Goal: Task Accomplishment & Management: Manage account settings

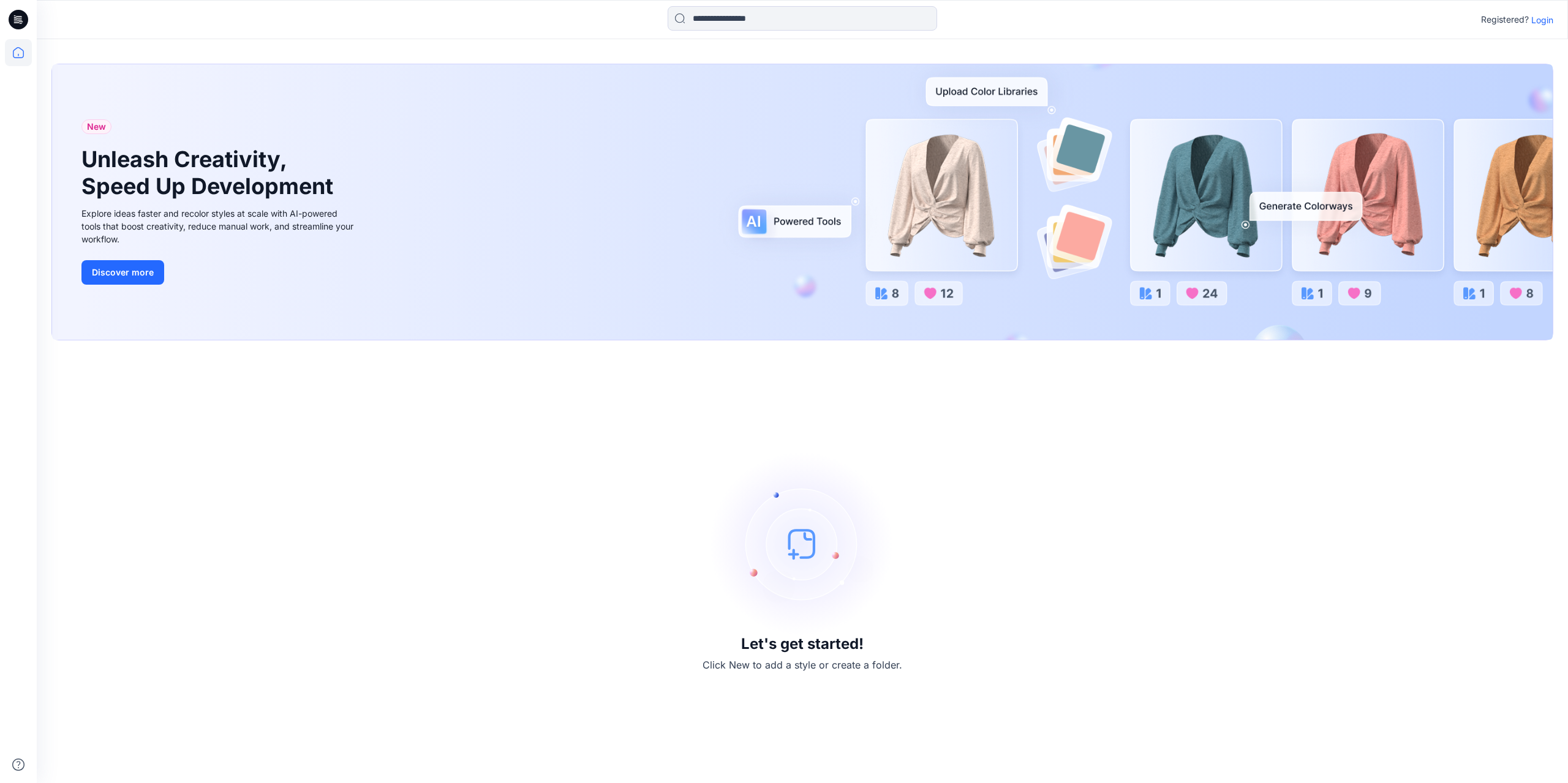
click at [1550, 22] on p "Login" at bounding box center [1542, 20] width 22 height 13
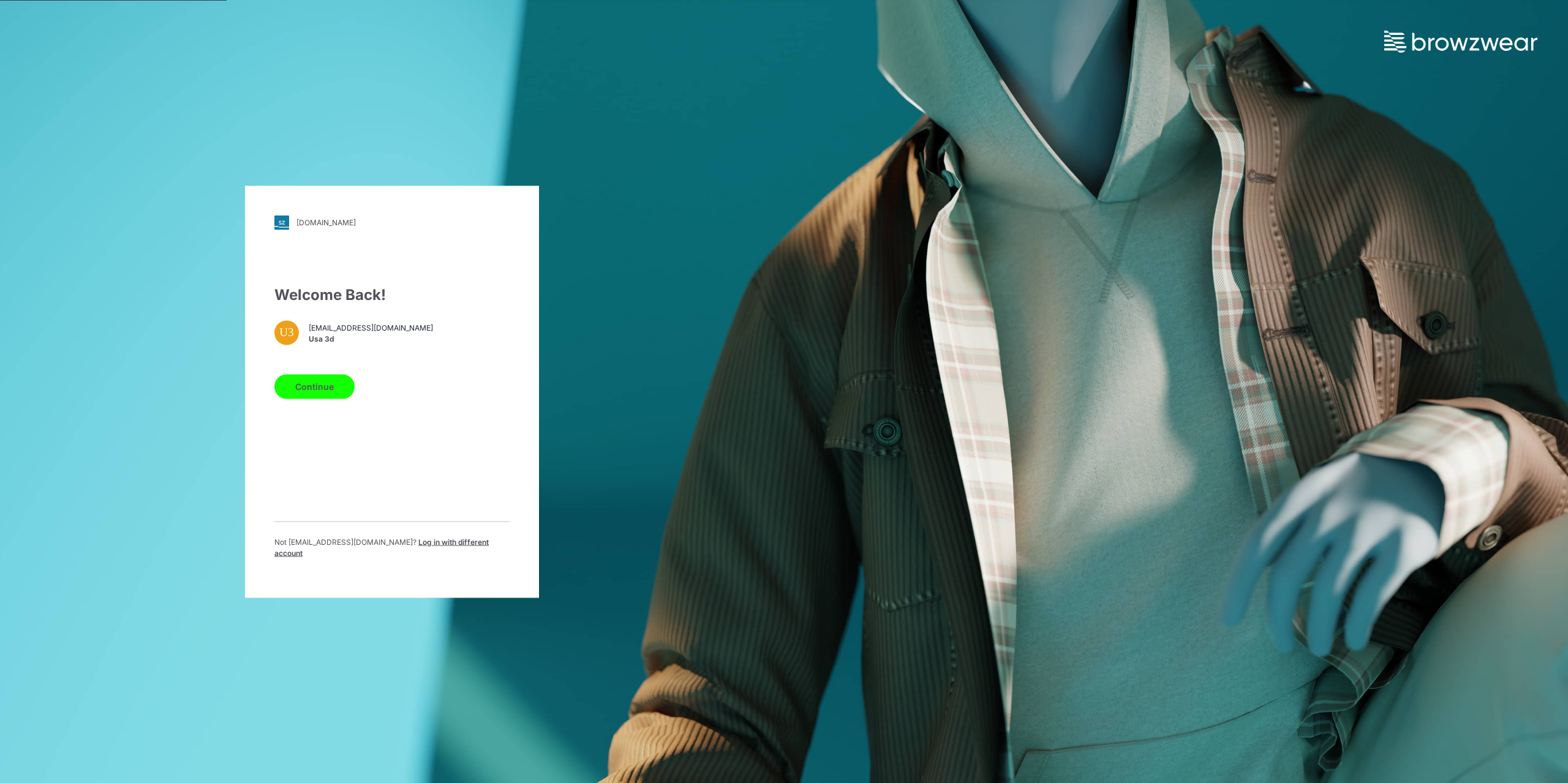
click at [337, 405] on div "Welcome Back! U3 usa3d@swimusa.com Usa 3d Continue Not usa3d@swimusa.com ? Log …" at bounding box center [391, 425] width 235 height 284
click at [335, 399] on button "Continue" at bounding box center [314, 386] width 80 height 25
